Goal: Find contact information: Find contact information

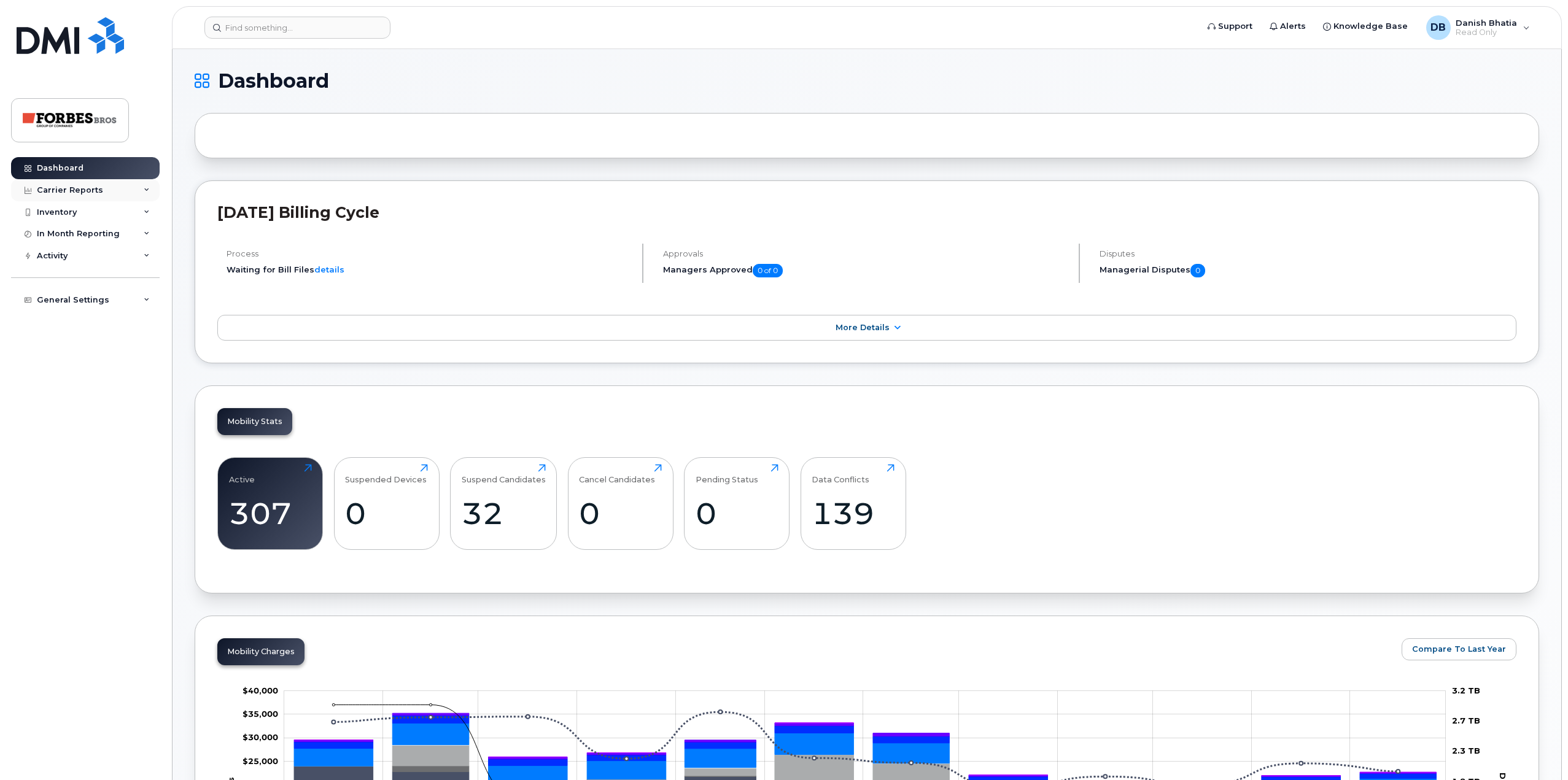
click at [103, 194] on div "Carrier Reports" at bounding box center [85, 190] width 149 height 22
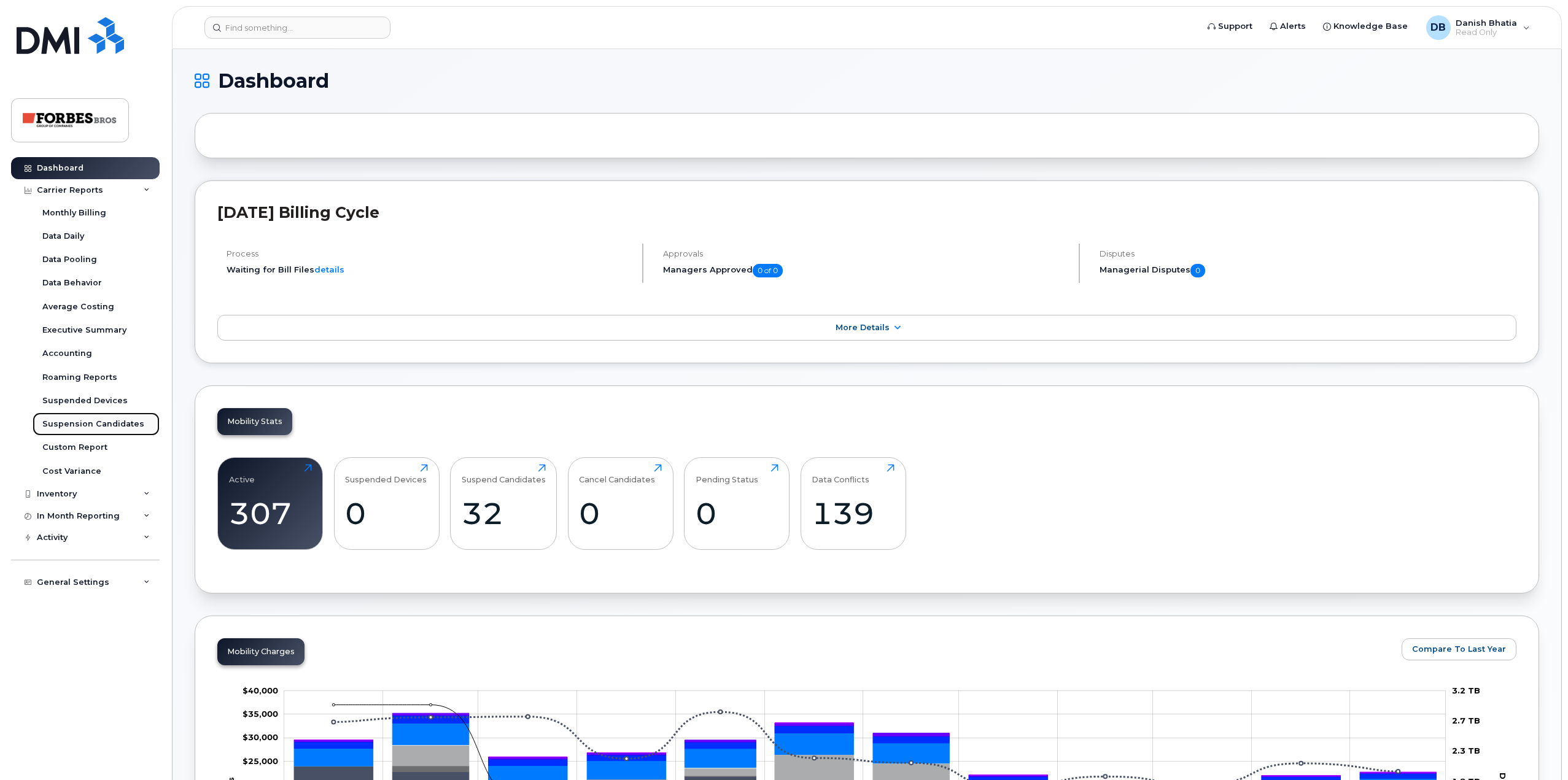
click at [83, 426] on div "Suspension Candidates" at bounding box center [93, 424] width 102 height 11
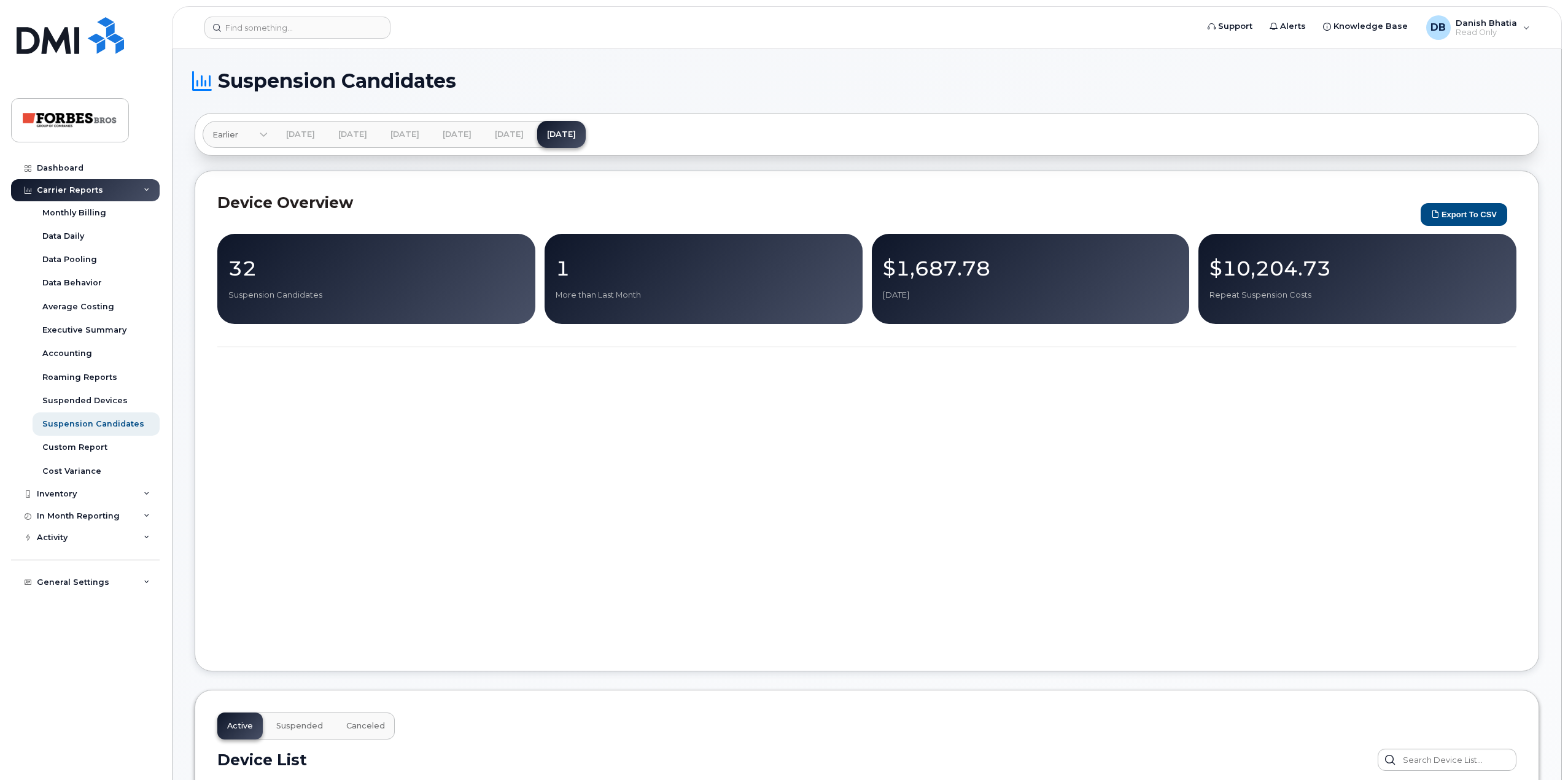
click at [417, 272] on p "32" at bounding box center [376, 268] width 296 height 22
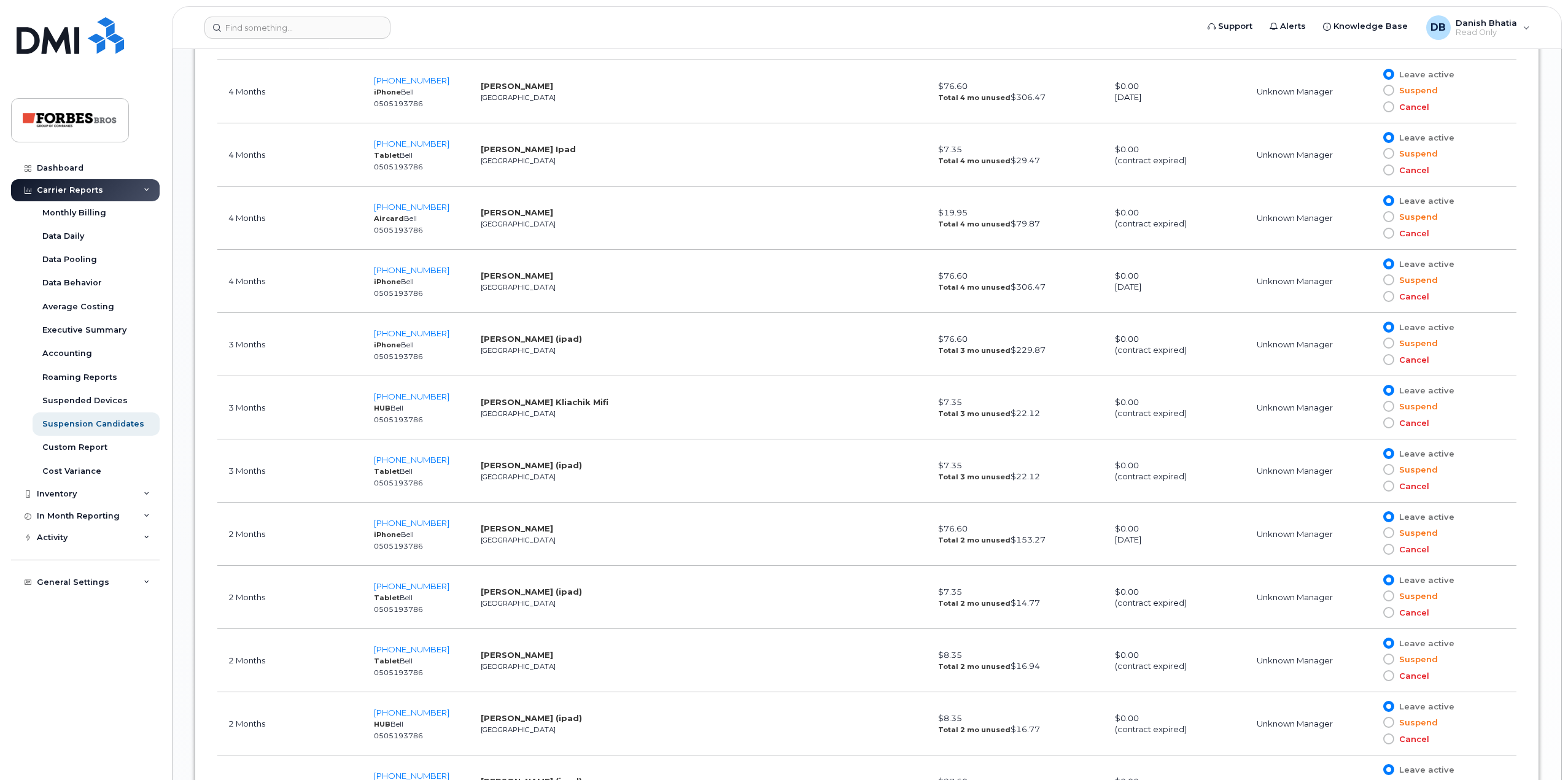
scroll to position [1412, 0]
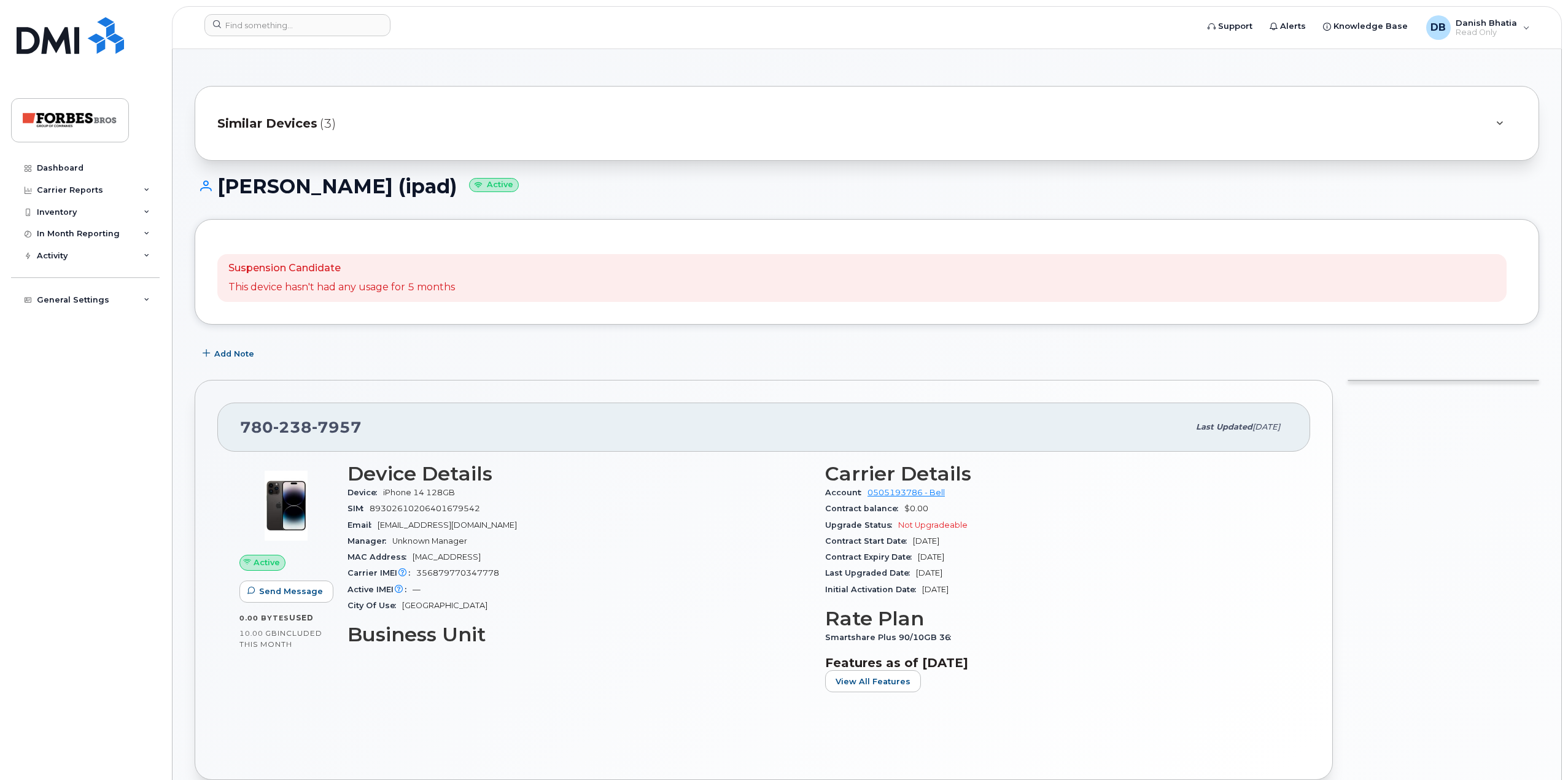
click at [294, 432] on span "238" at bounding box center [292, 427] width 38 height 19
copy span "[PHONE_NUMBER]"
